Goal: Find specific page/section

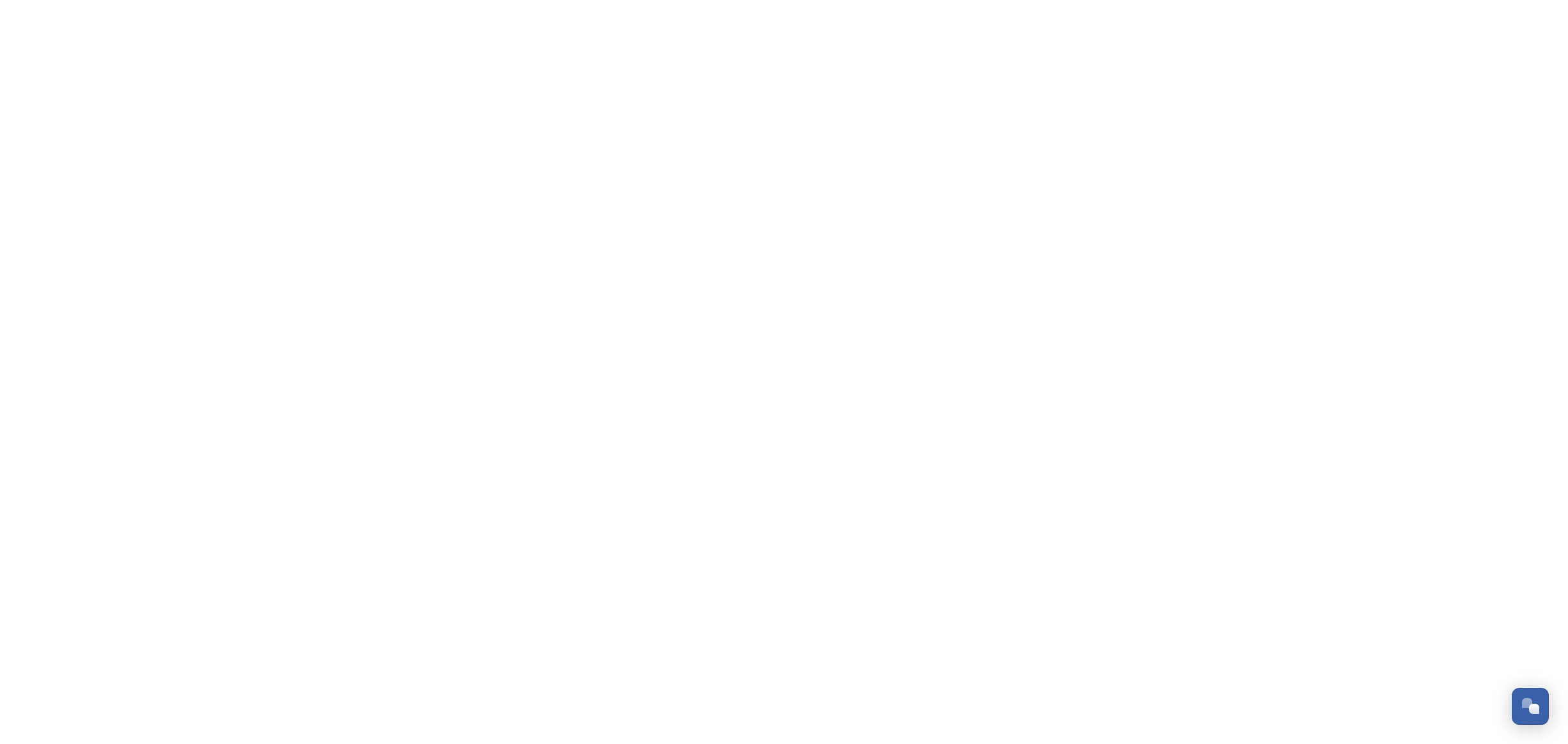
scroll to position [1851, 0]
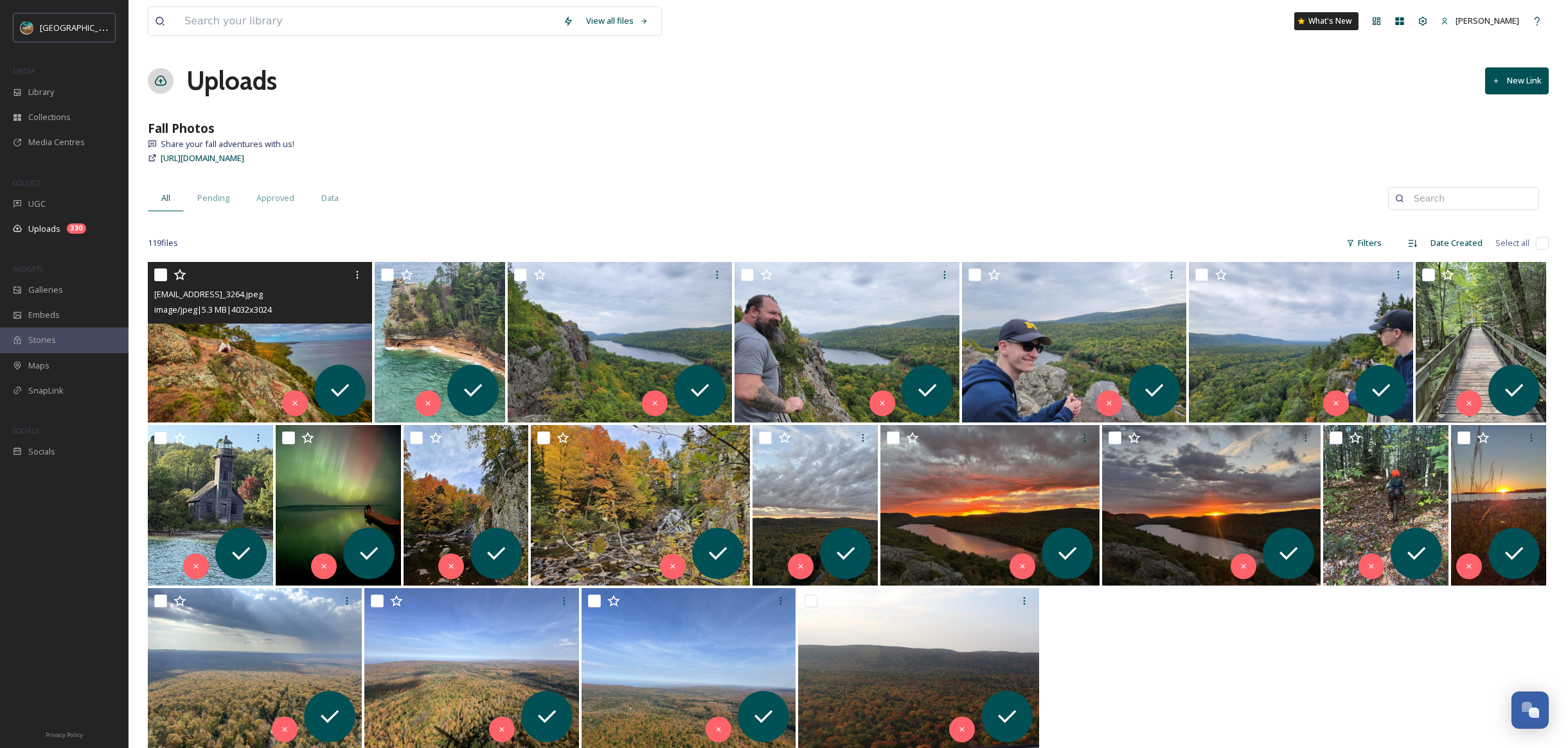
click at [212, 366] on img at bounding box center [260, 343] width 224 height 160
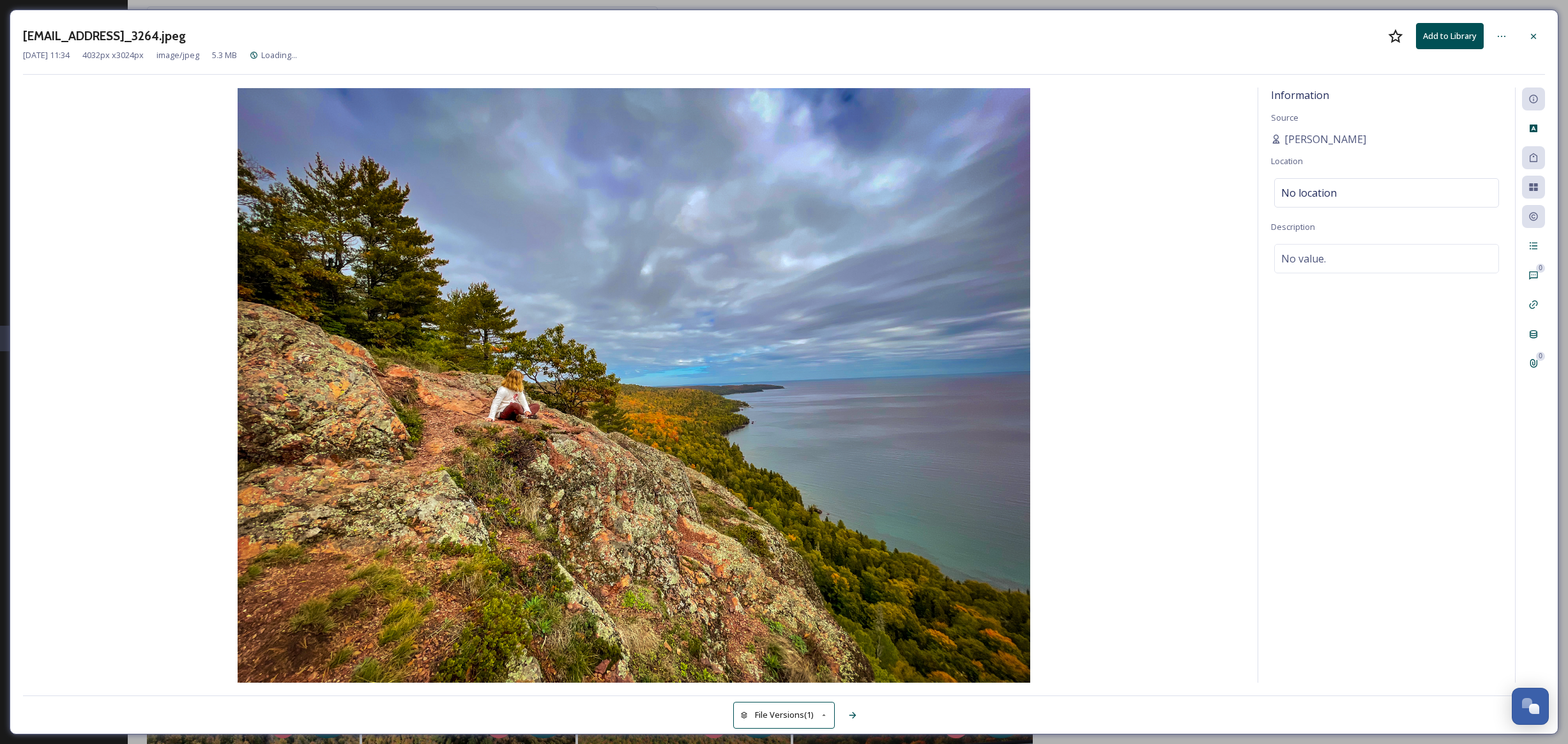
click at [940, 40] on div "ext_1759941250.0531_rachel.spear@rocketmail.com-IMG_3264.jpeg Add to Library" at bounding box center [784, 35] width 1522 height 26
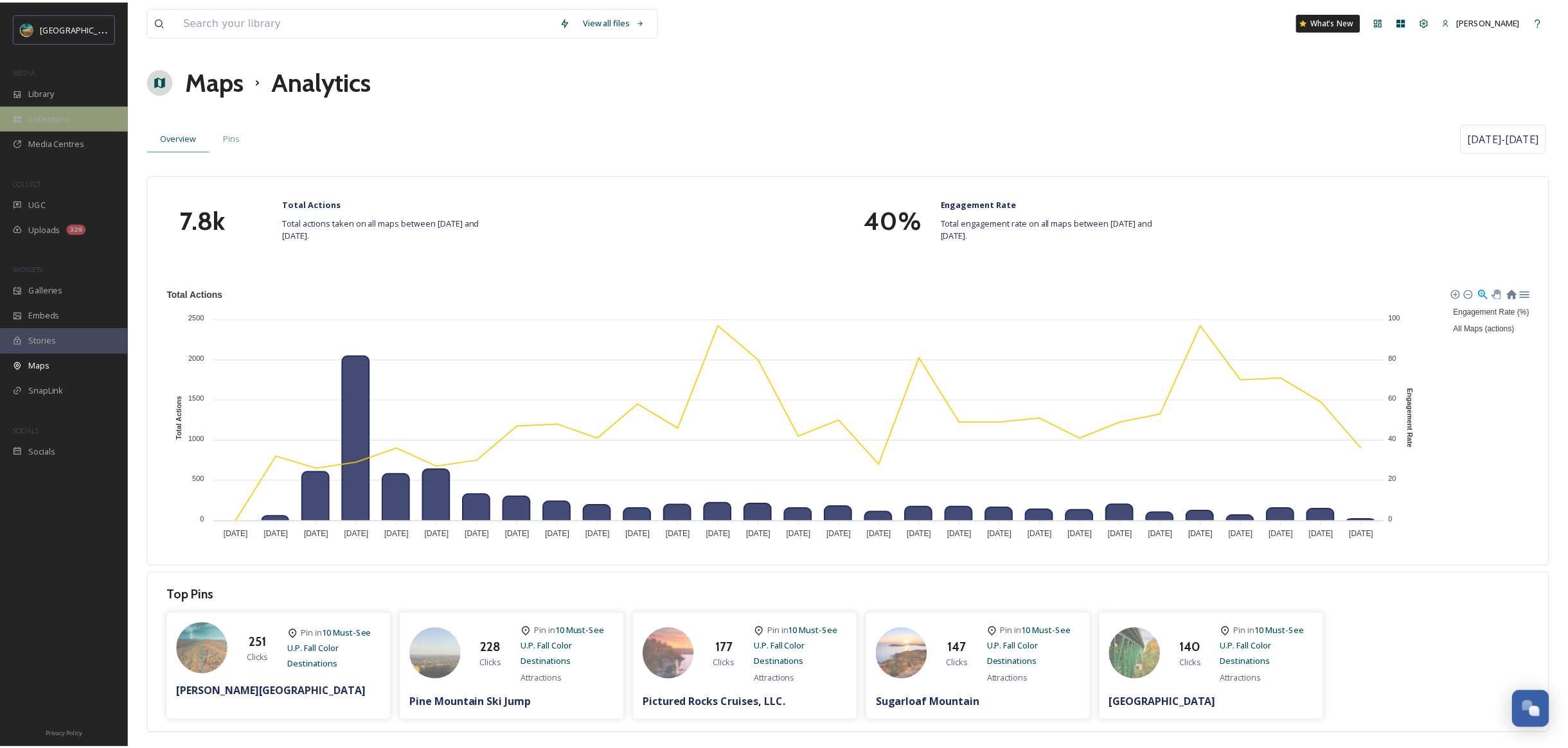
scroll to position [1861, 0]
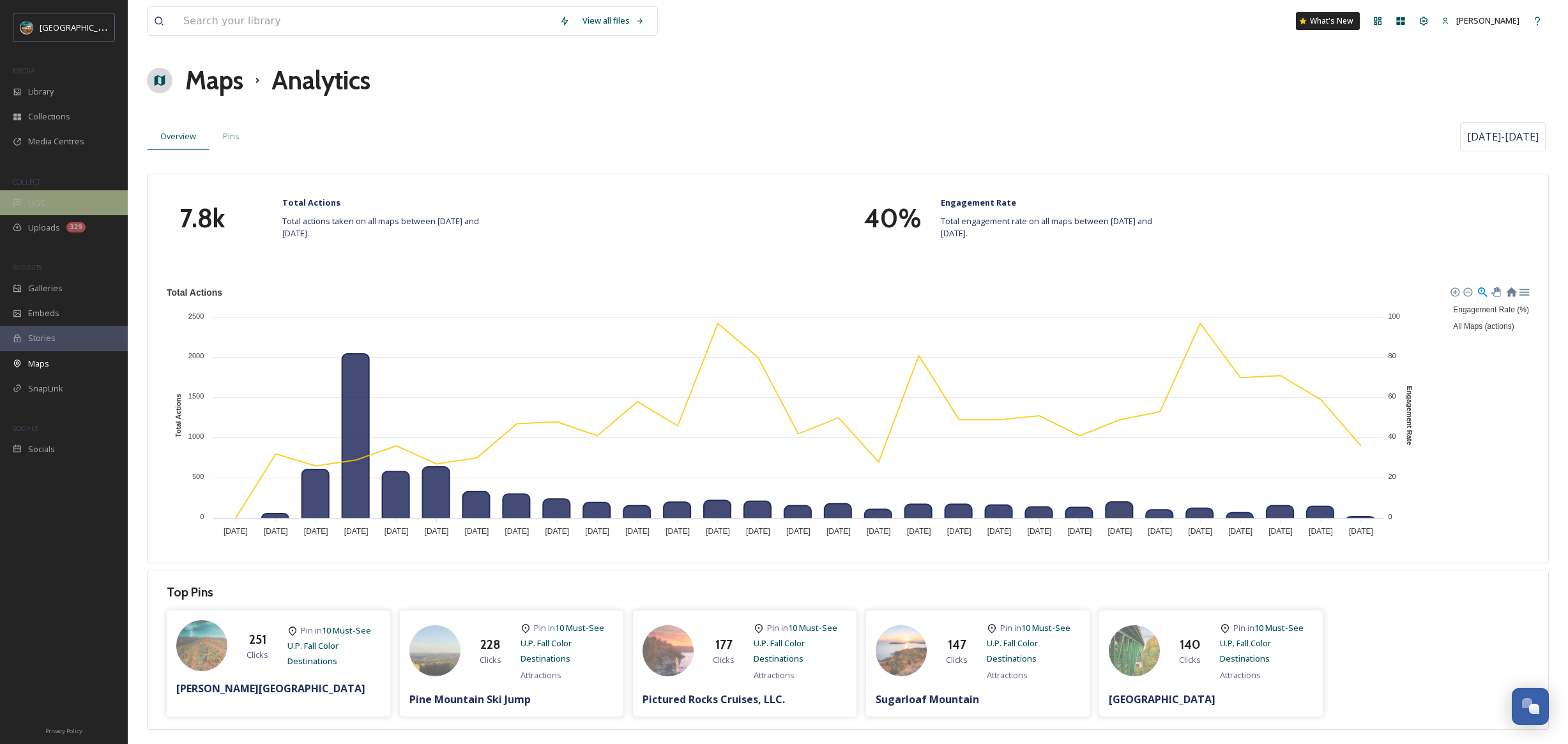
click at [35, 197] on span "UGC" at bounding box center [36, 202] width 17 height 12
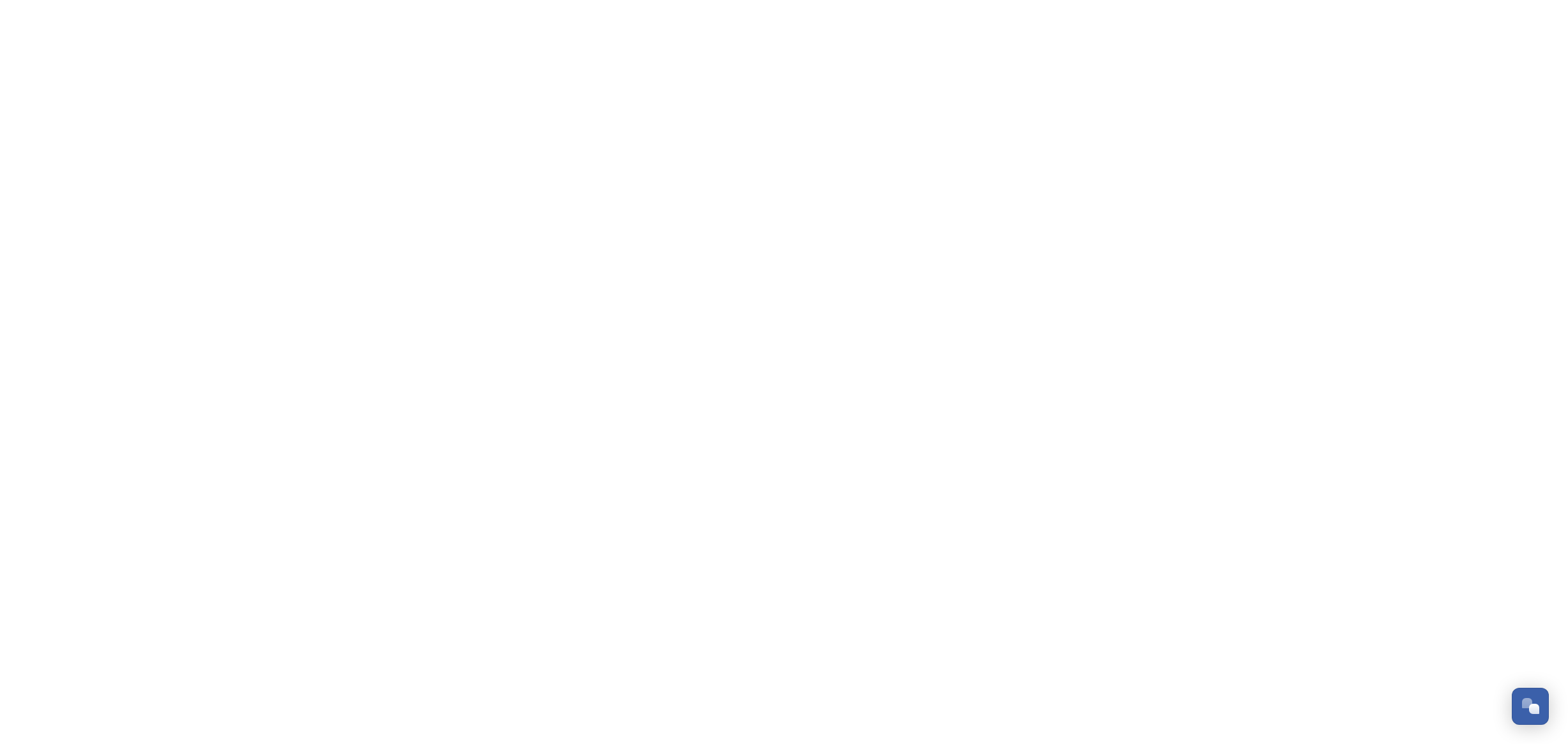
scroll to position [1851, 0]
